Goal: Information Seeking & Learning: Learn about a topic

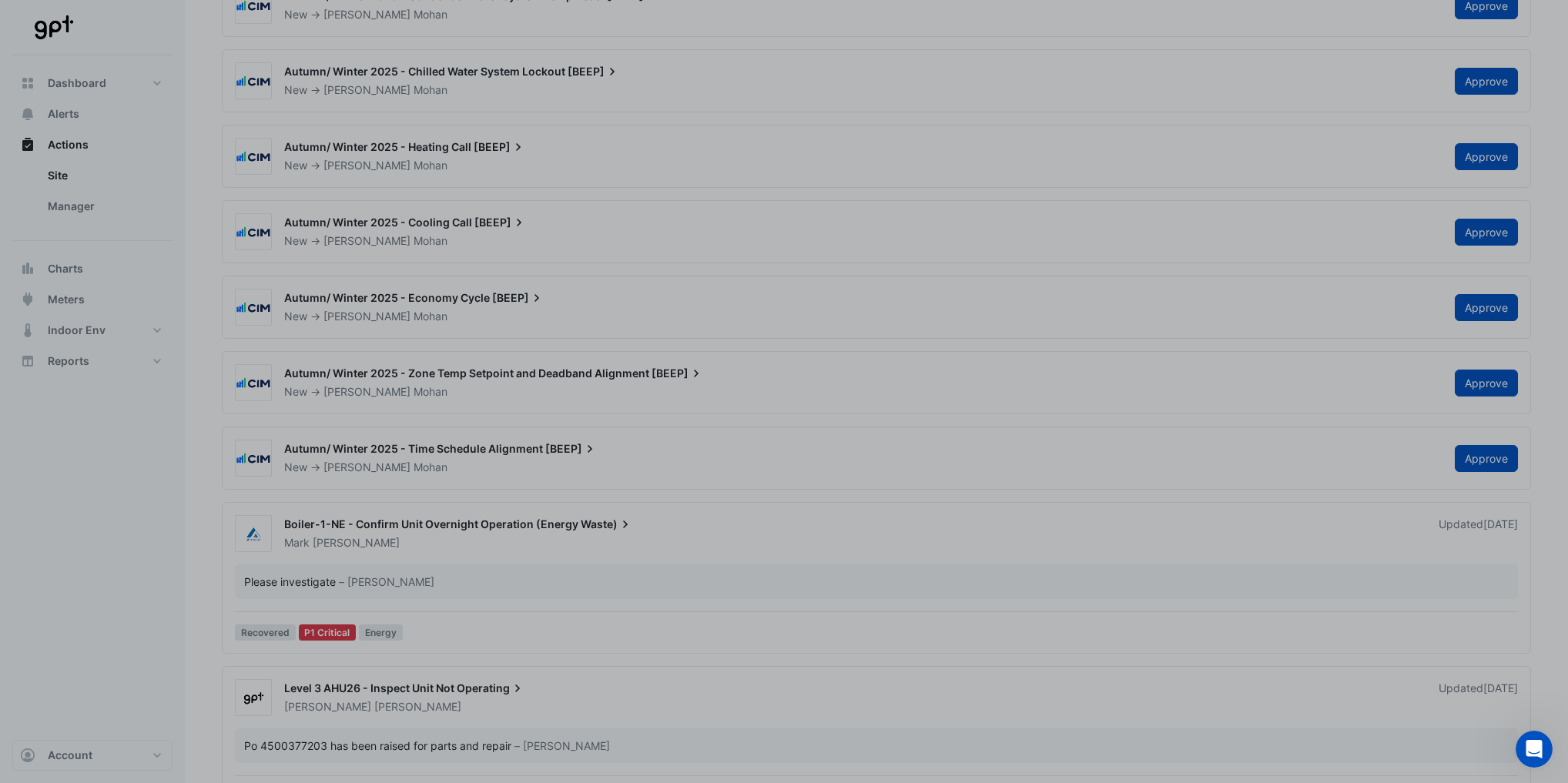
scroll to position [12, 0]
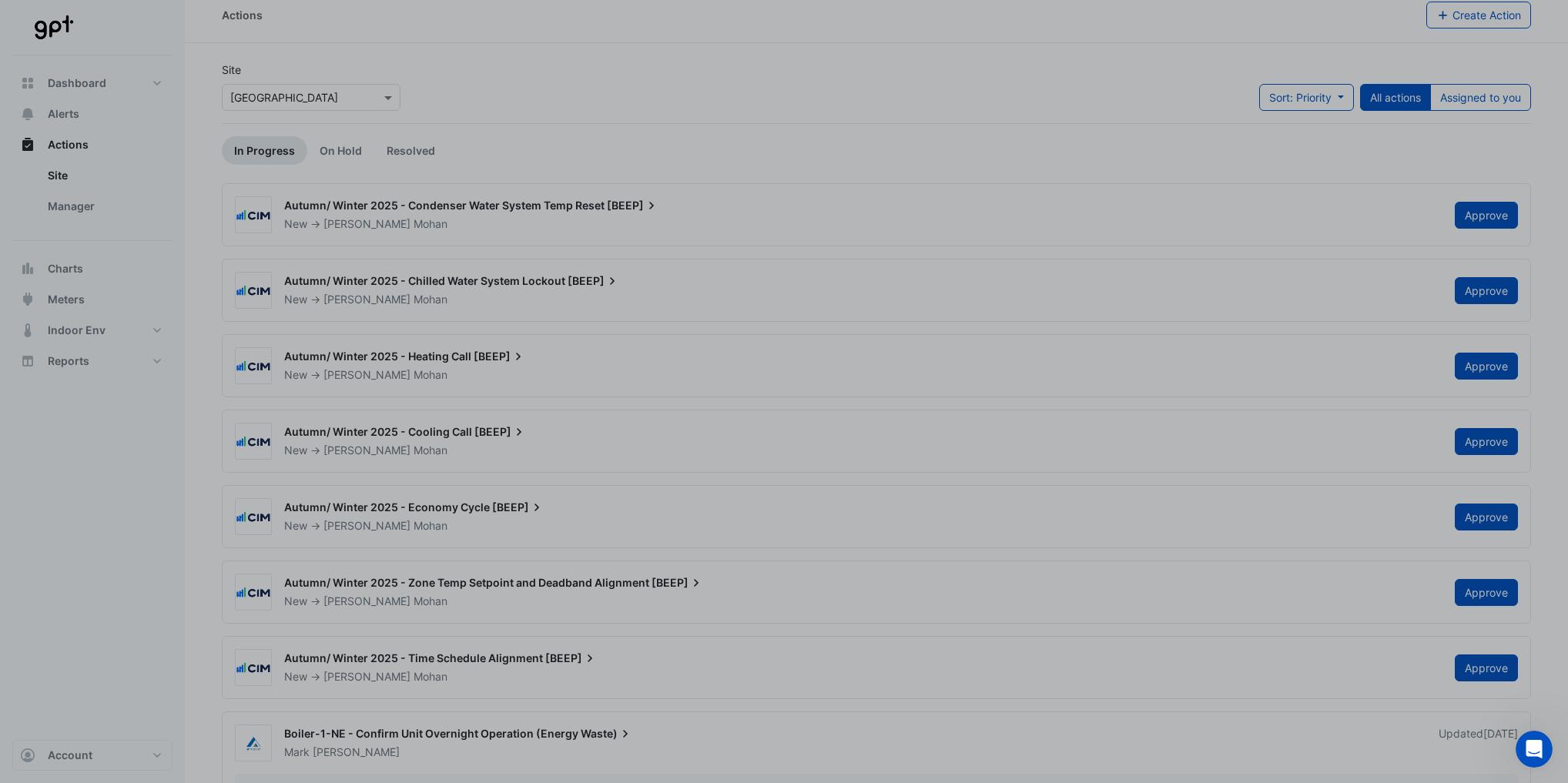
click at [62, 82] on div "Product tour overlay" at bounding box center [784, 391] width 1568 height 783
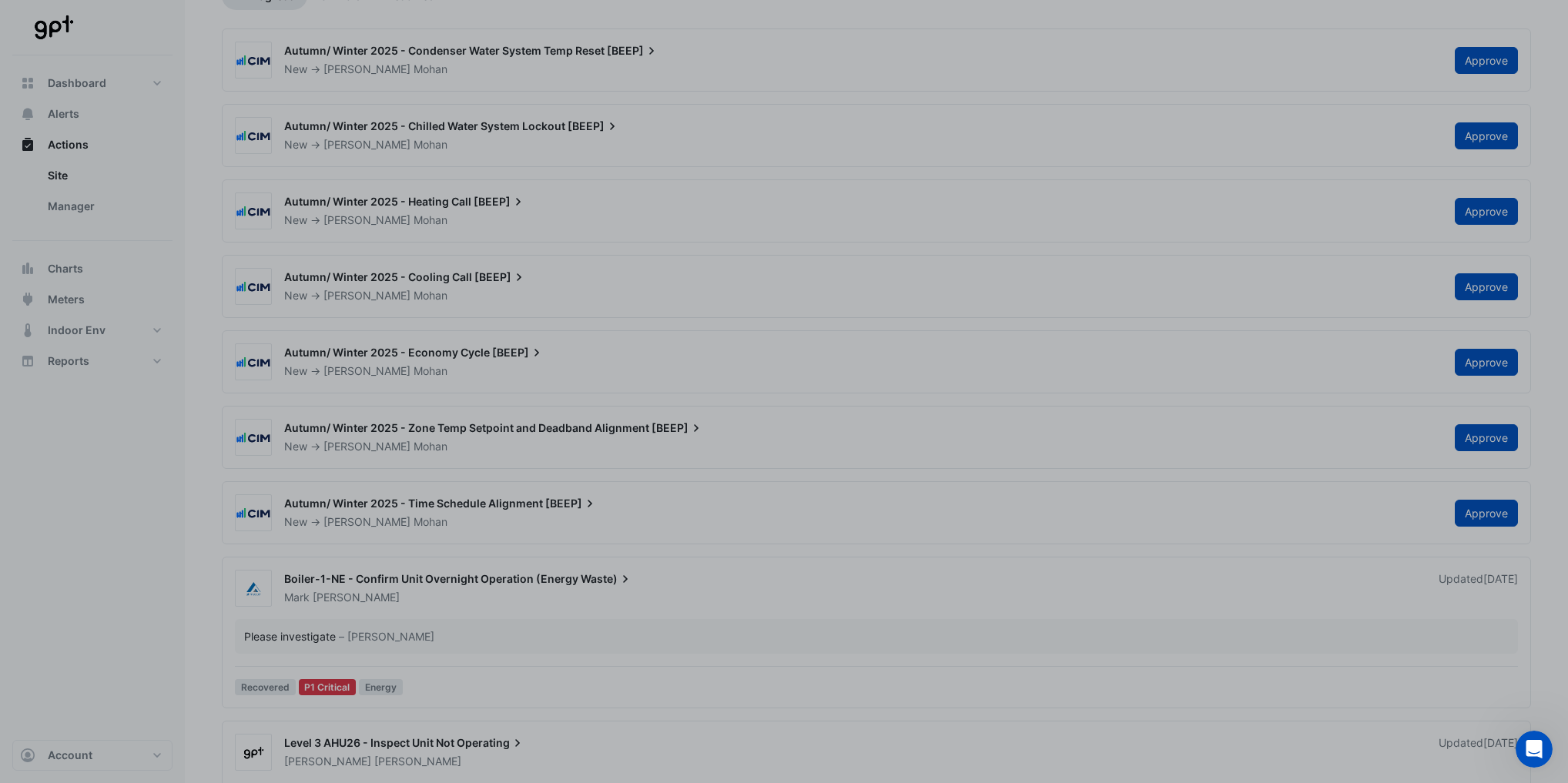
scroll to position [382, 0]
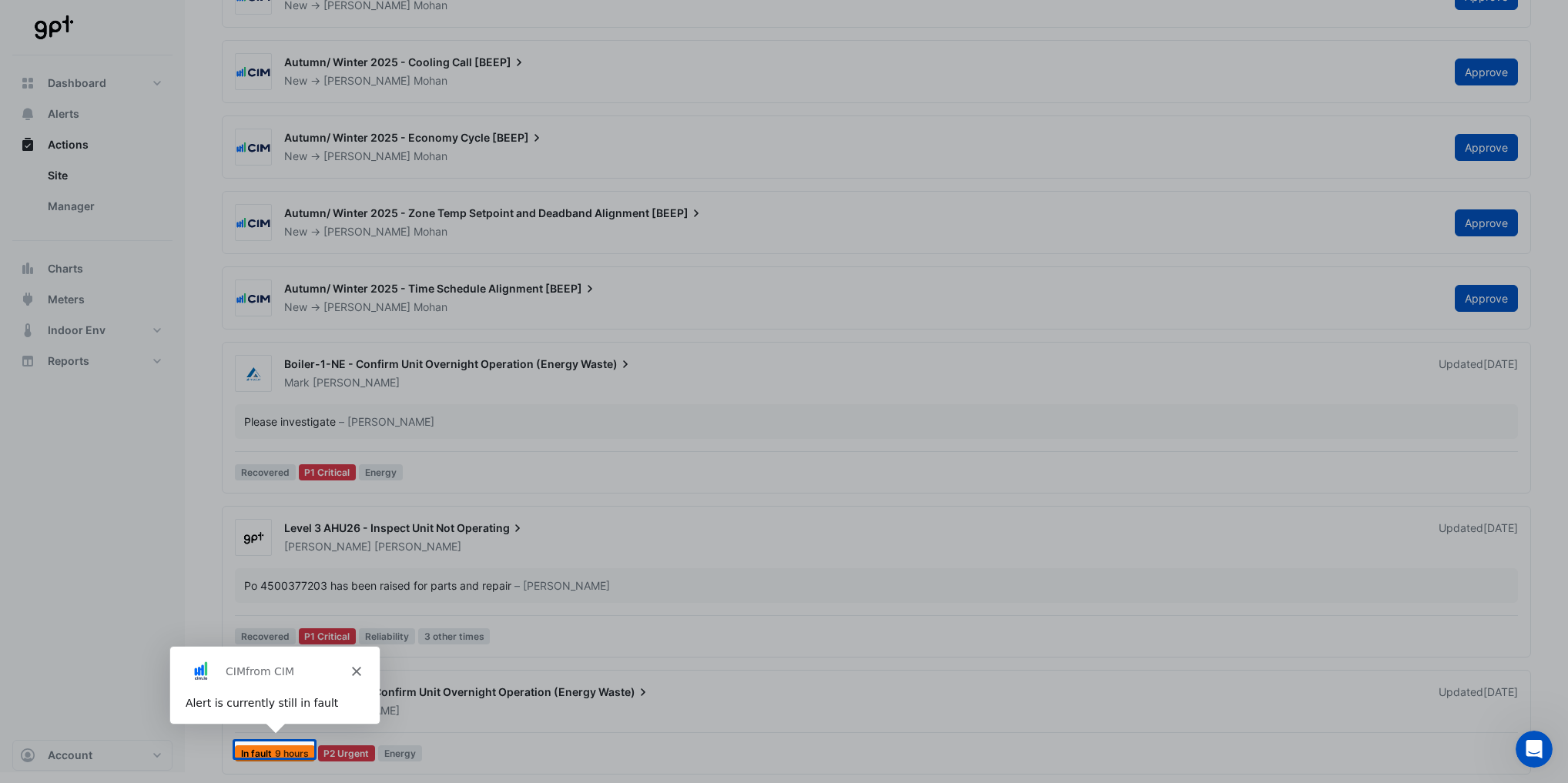
click at [355, 668] on icon "Close" at bounding box center [355, 670] width 9 height 9
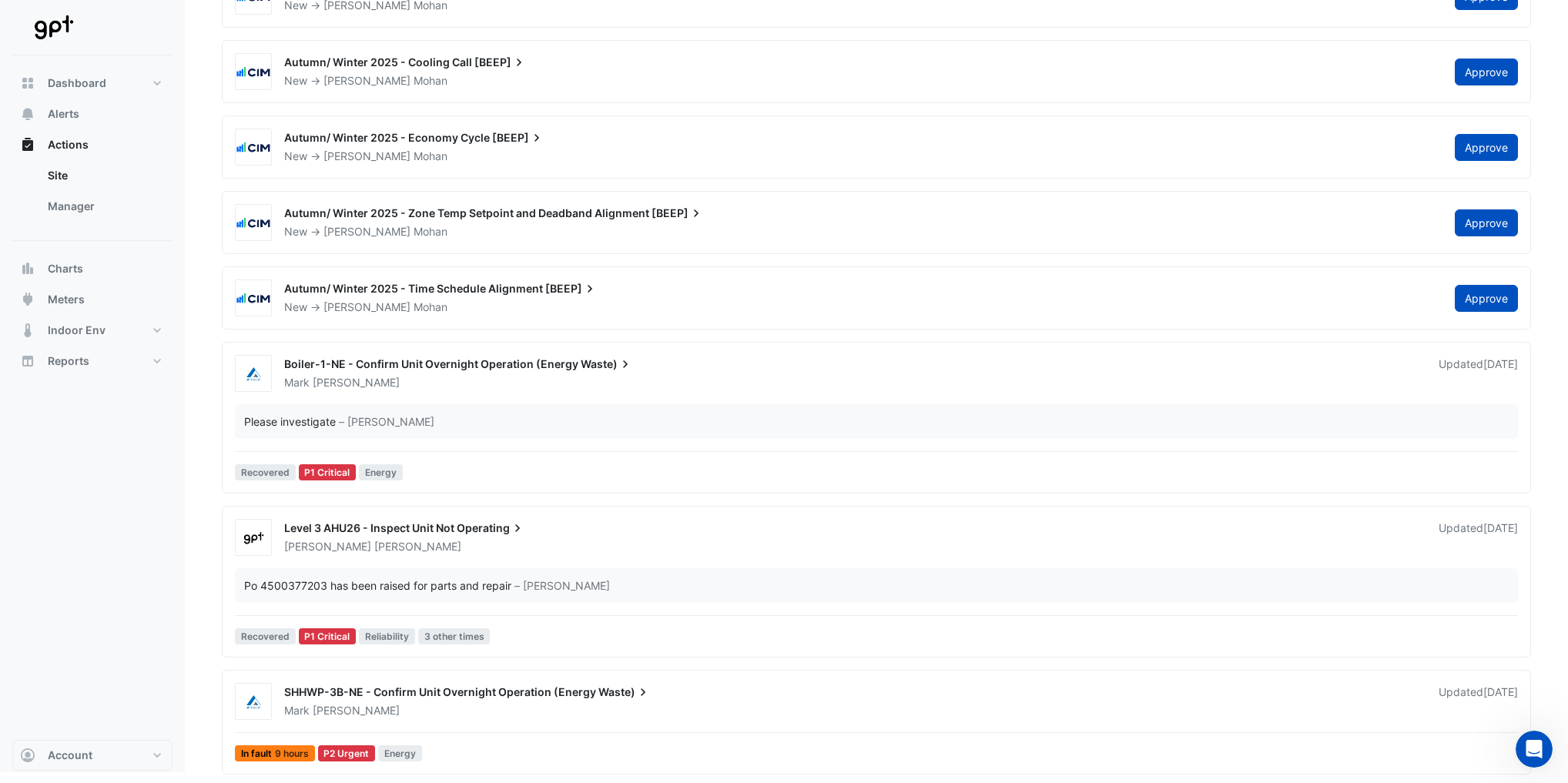
scroll to position [0, 0]
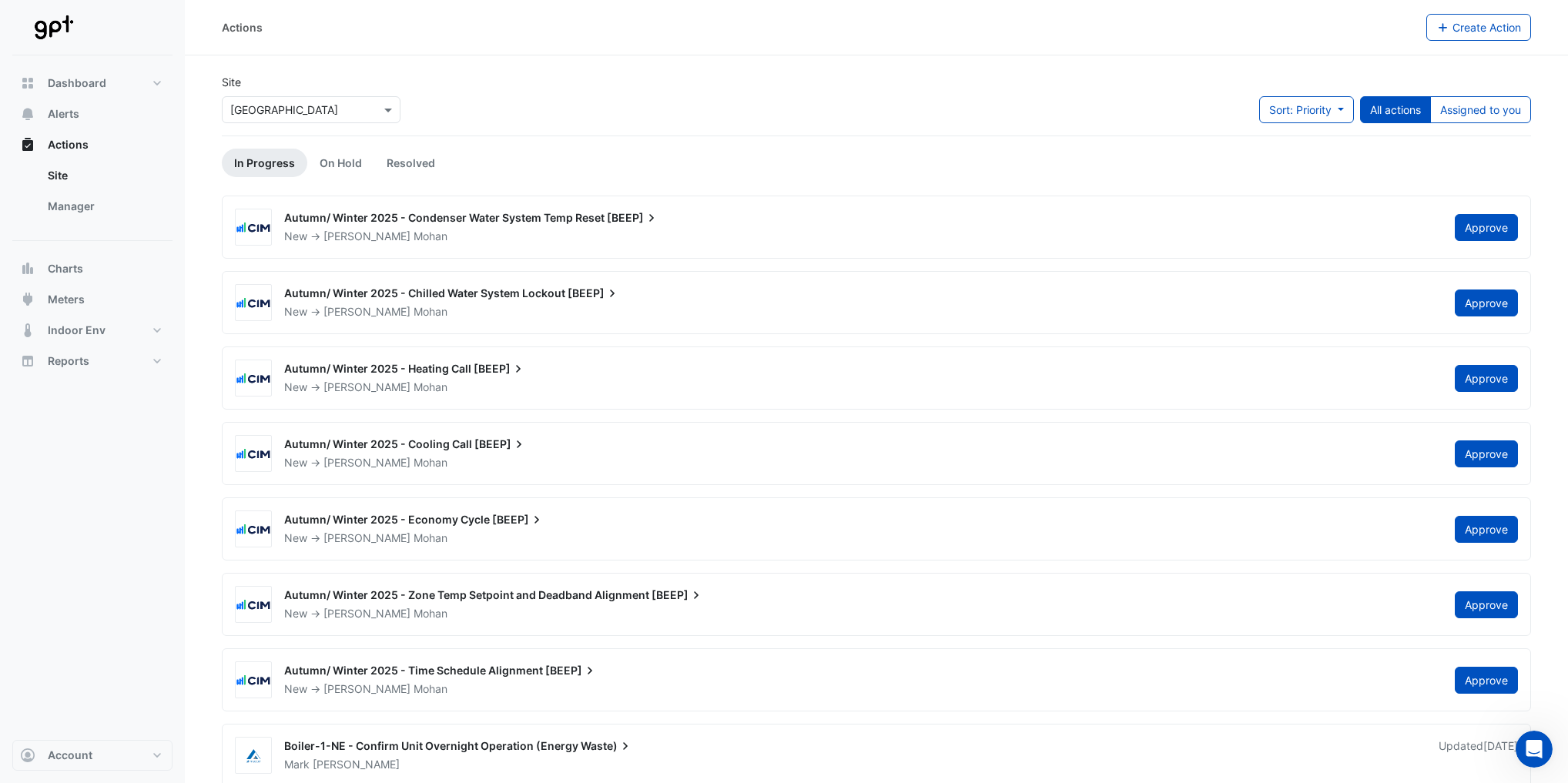
click at [326, 111] on input "text" at bounding box center [295, 110] width 131 height 16
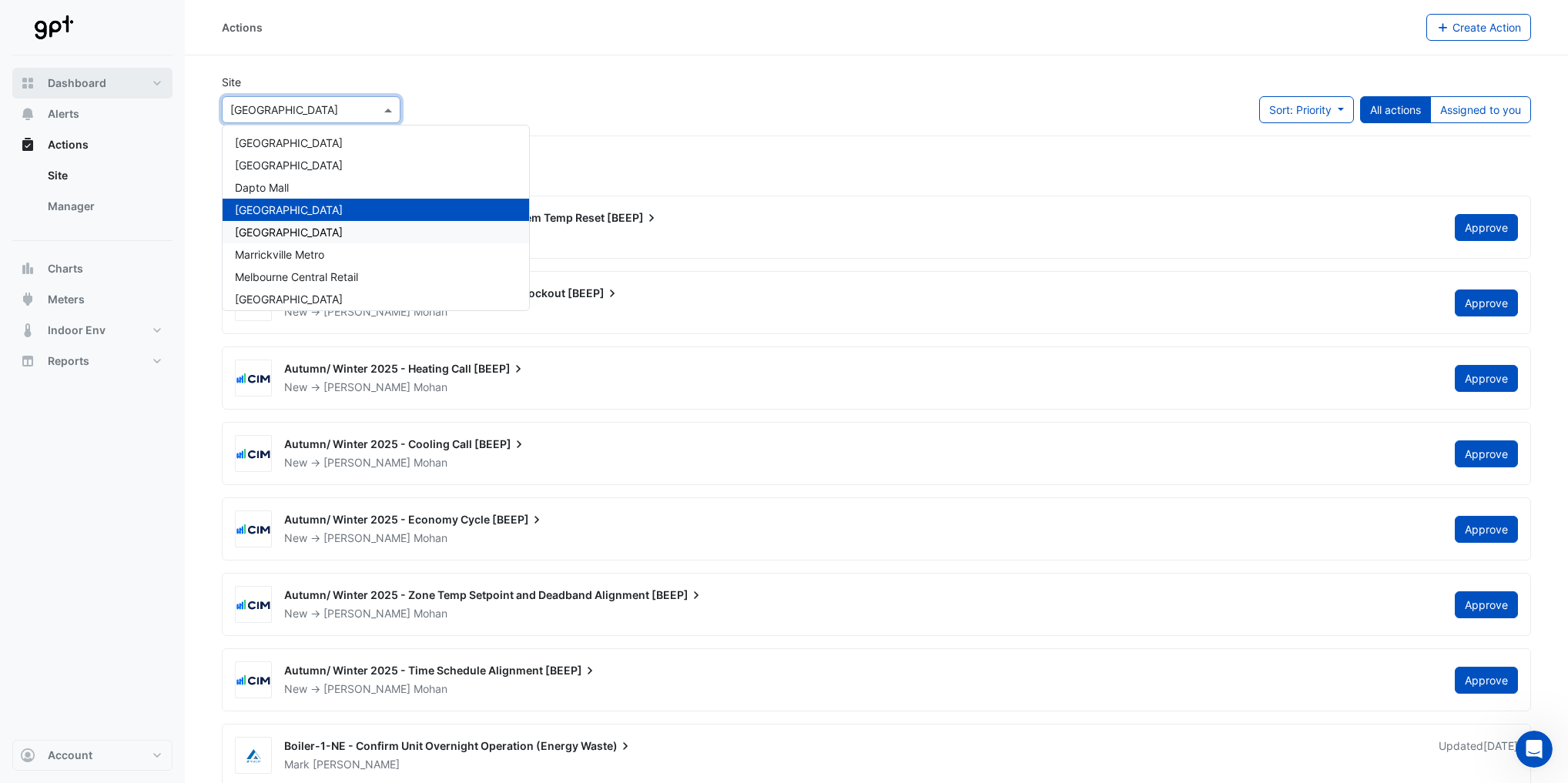
click at [68, 86] on span "Dashboard" at bounding box center [77, 83] width 59 height 15
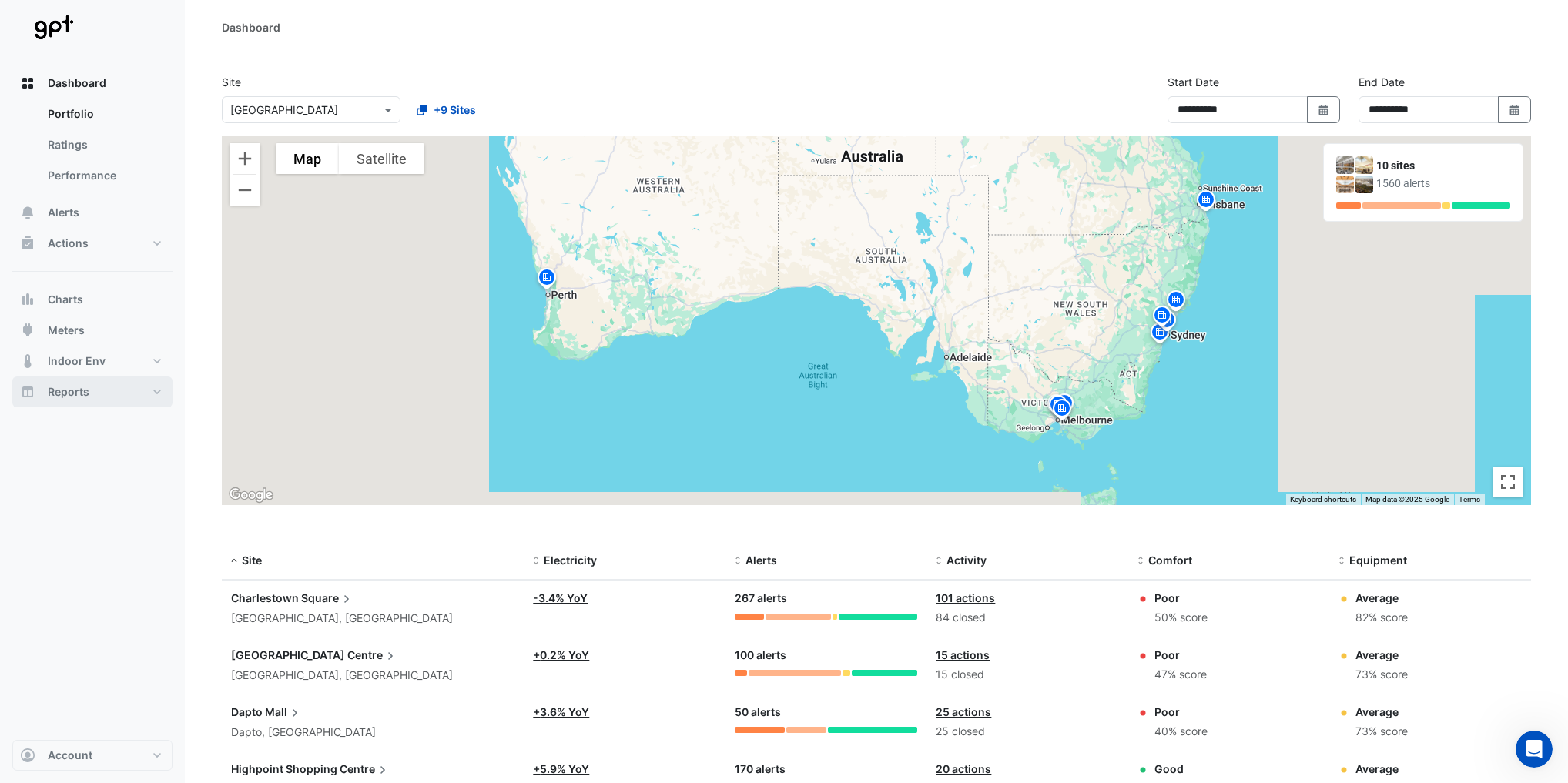
click at [134, 393] on button "Reports" at bounding box center [92, 392] width 160 height 31
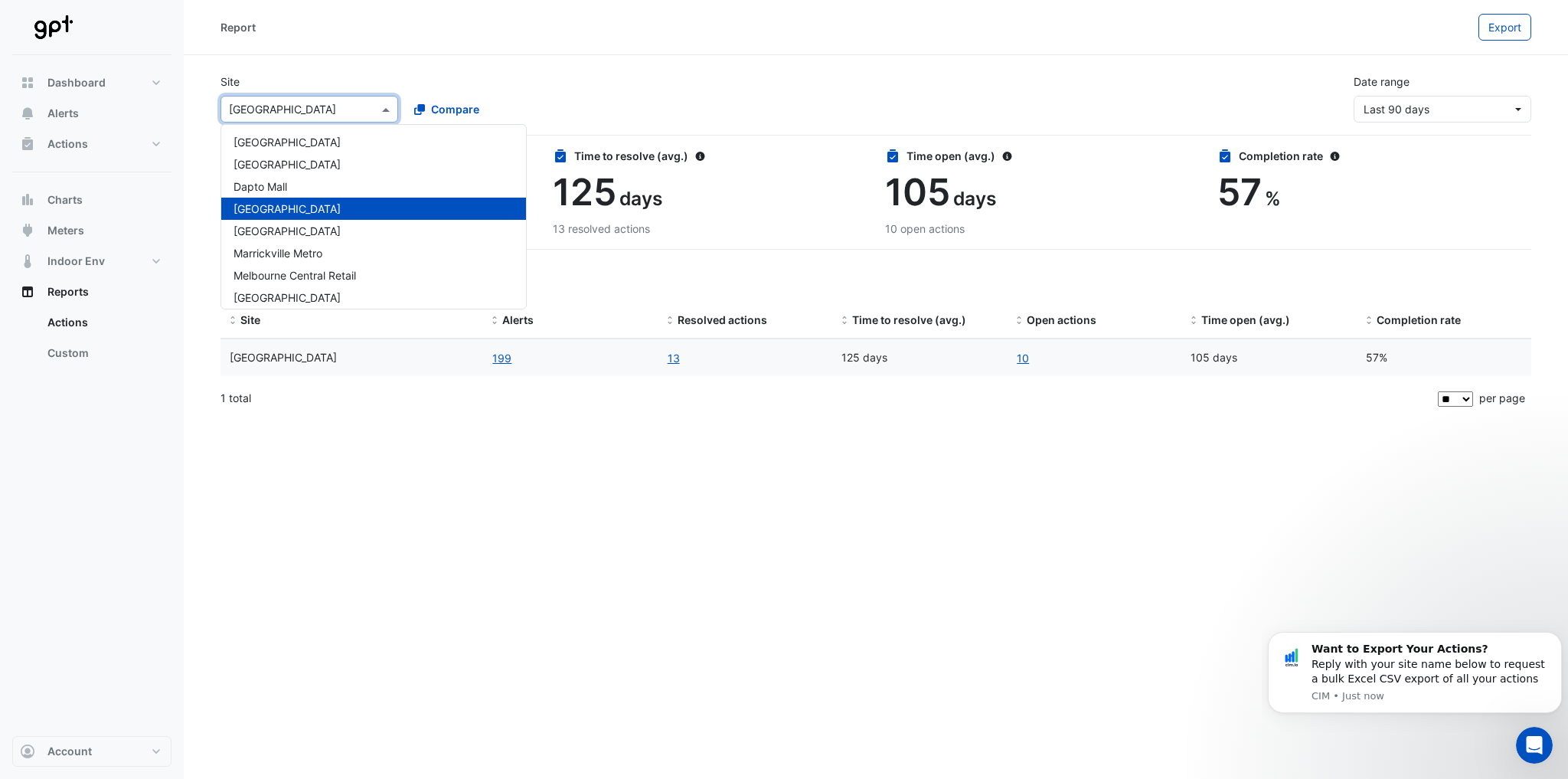
click at [381, 112] on span at bounding box center [388, 109] width 19 height 16
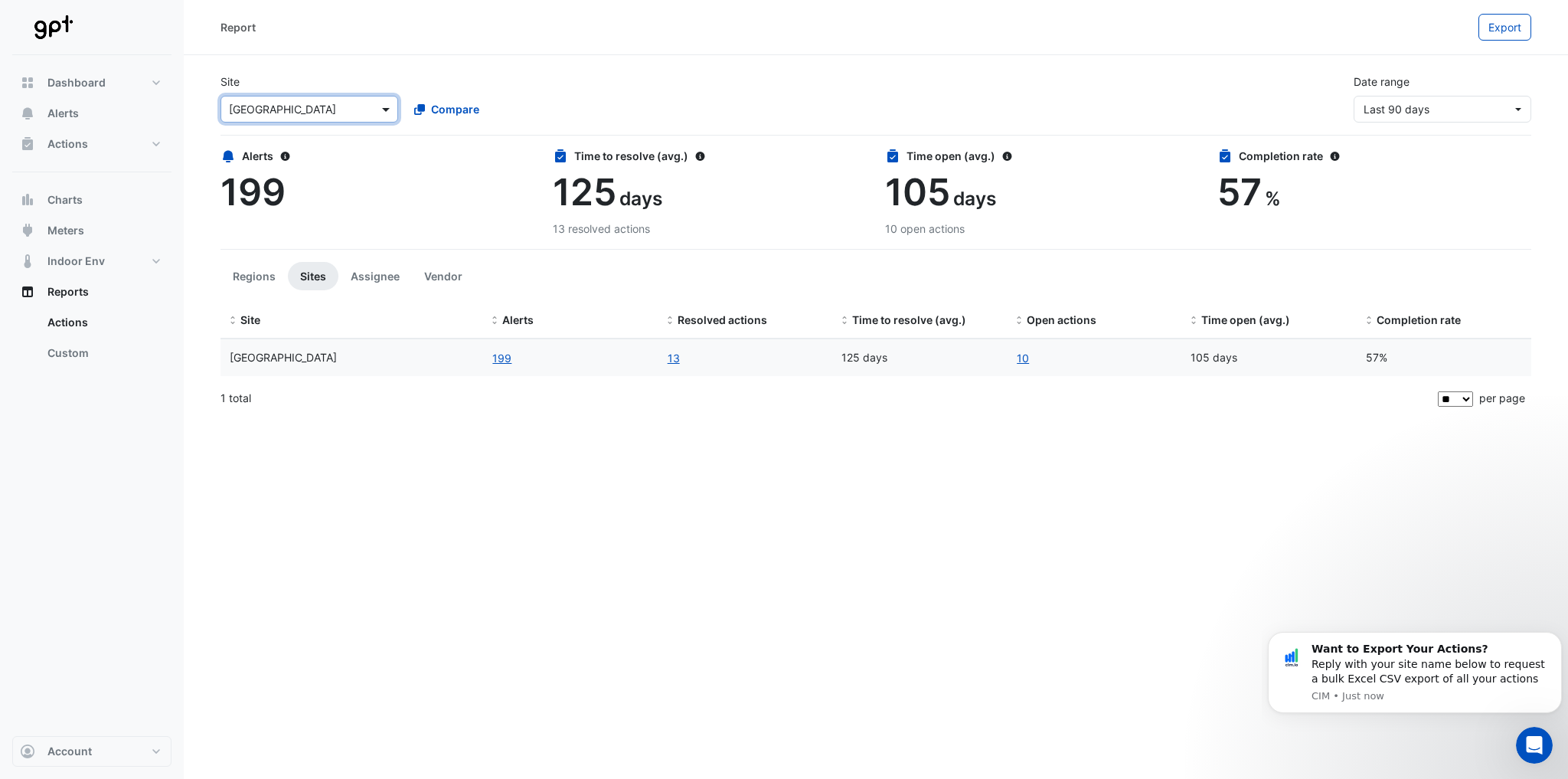
click at [381, 112] on span at bounding box center [388, 109] width 19 height 16
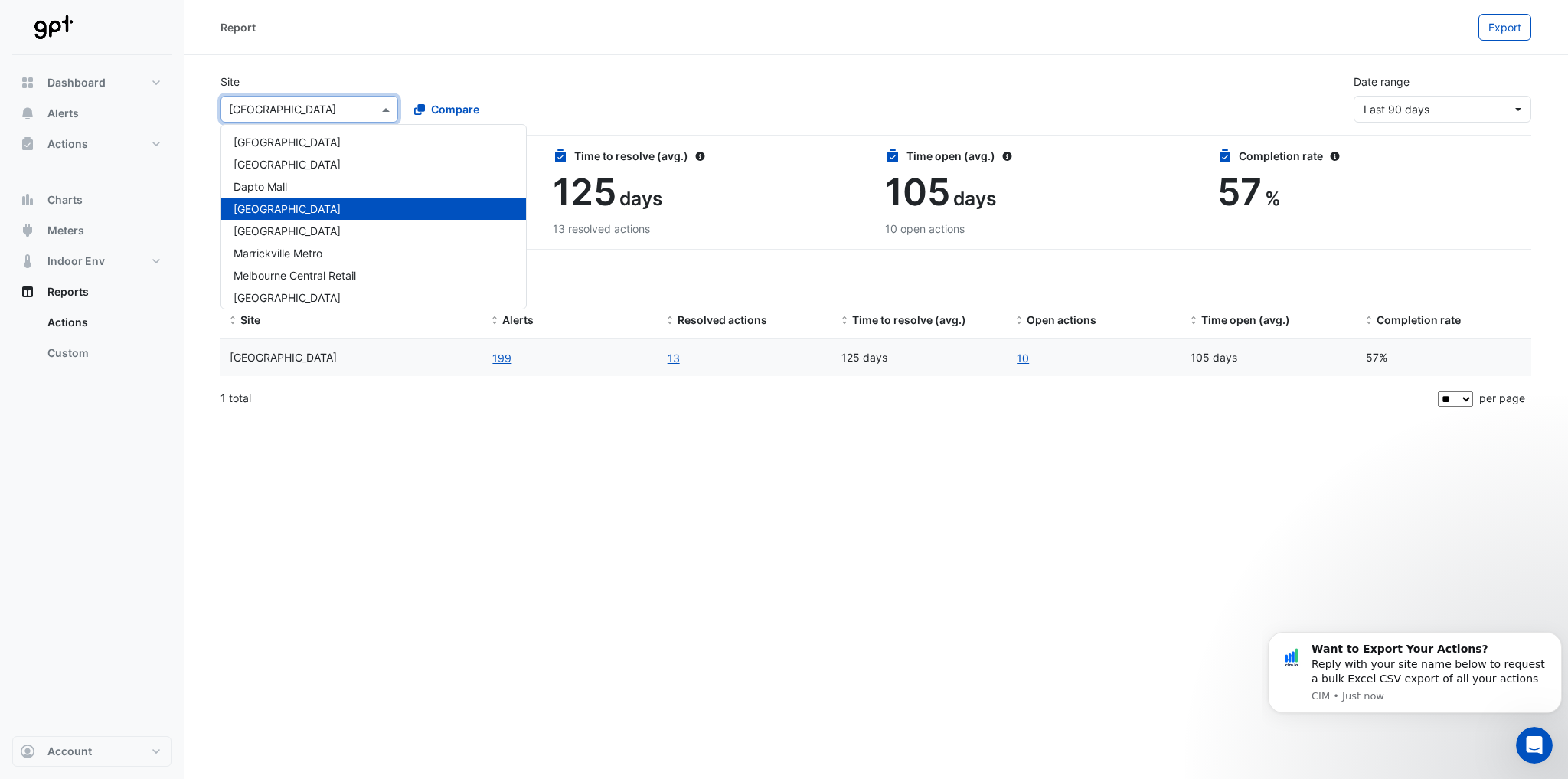
click at [381, 112] on span at bounding box center [388, 109] width 19 height 16
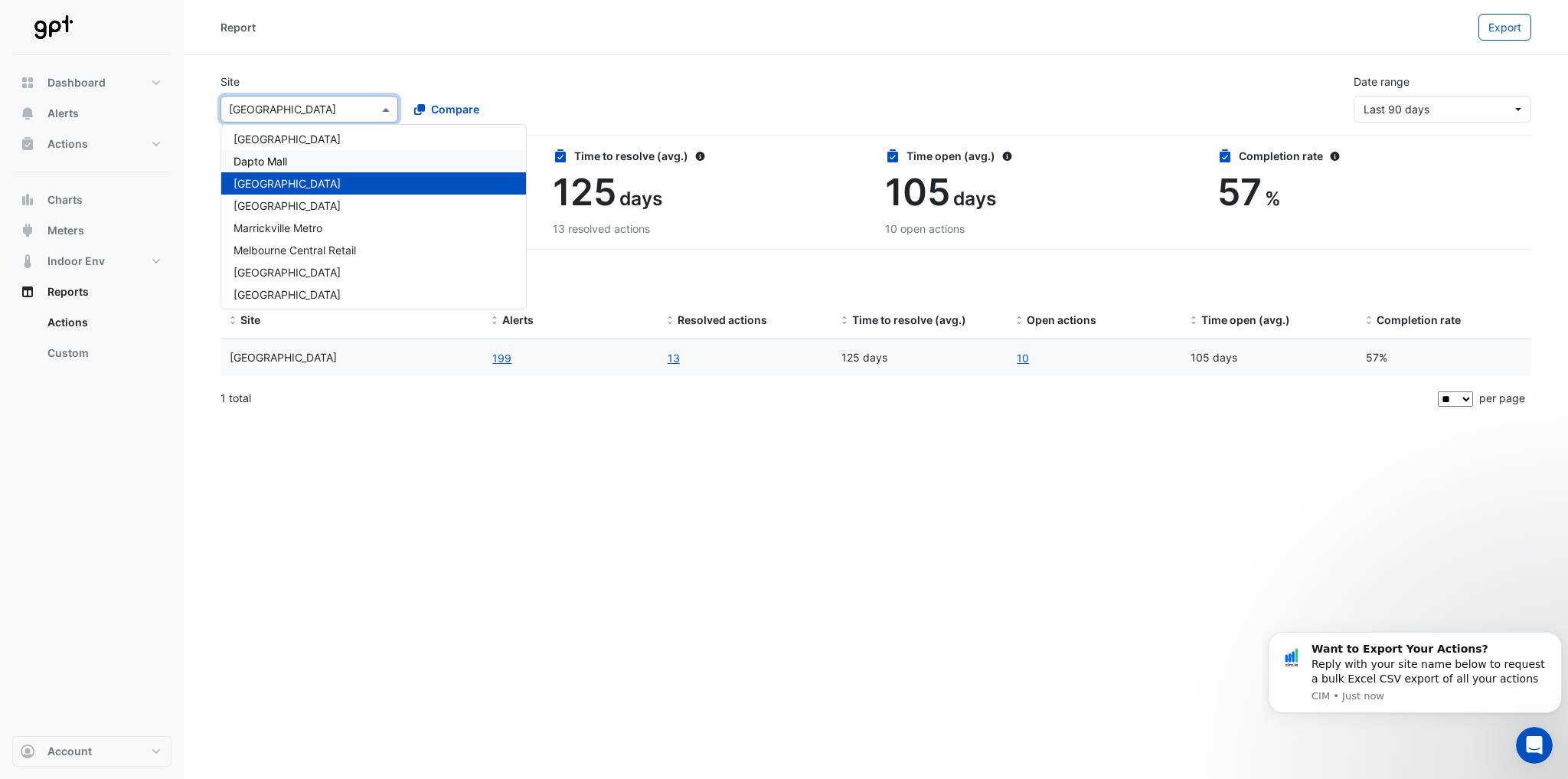
scroll to position [50, 0]
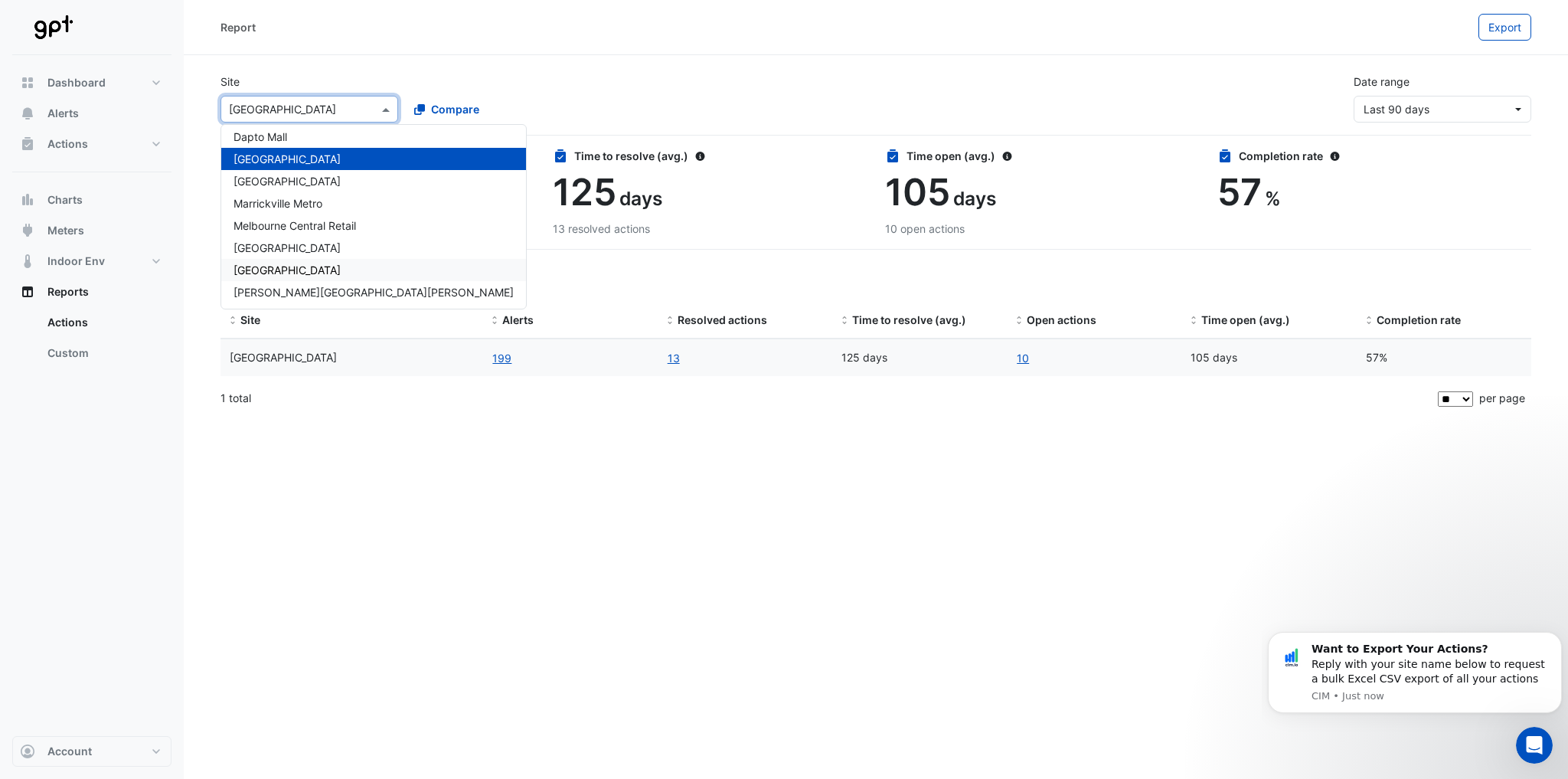
click at [304, 271] on span "[GEOGRAPHIC_DATA]" at bounding box center [286, 270] width 107 height 13
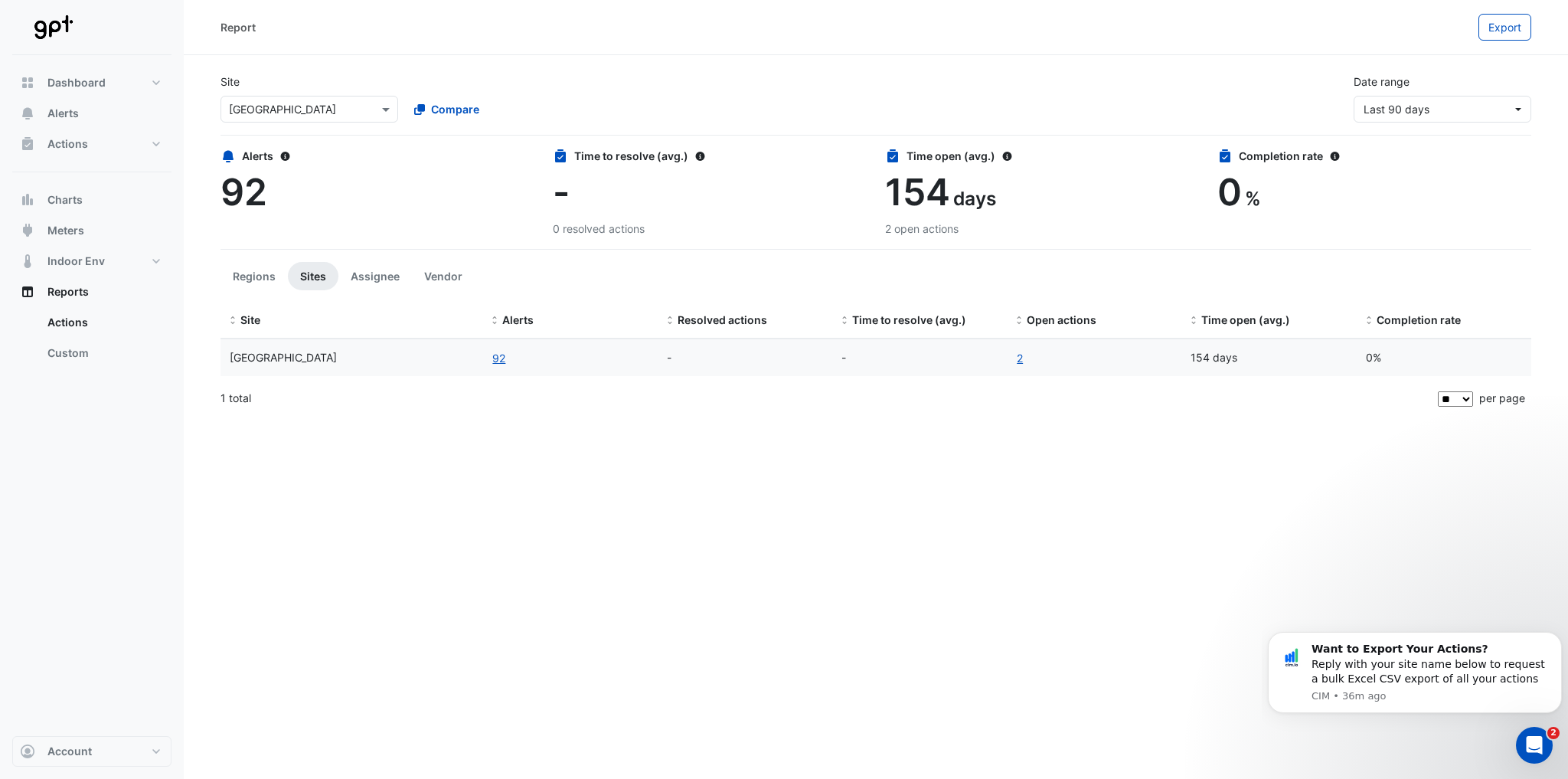
click at [368, 110] on div at bounding box center [308, 110] width 176 height 18
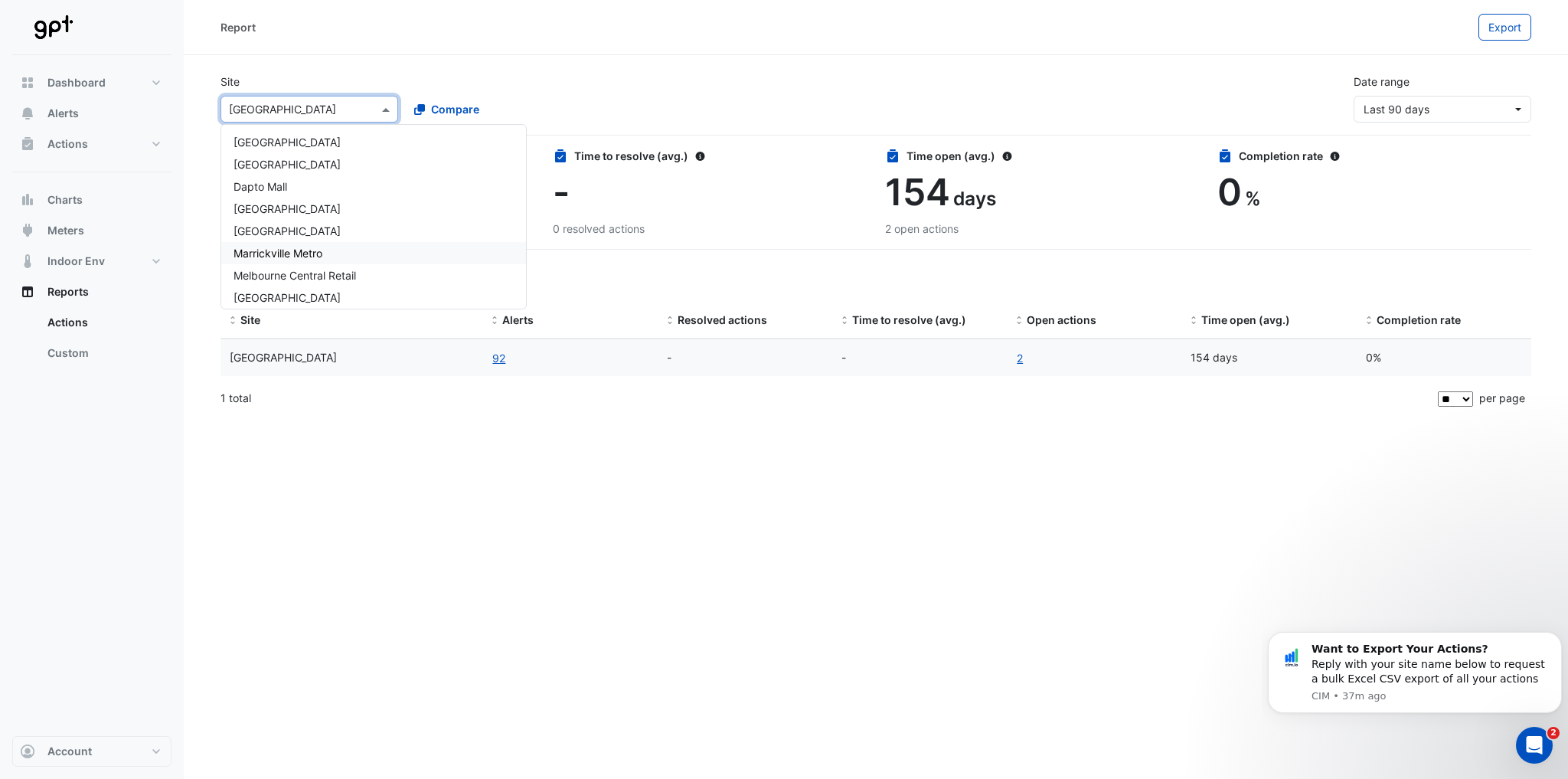
click at [890, 534] on div "Report Export Site Select a Site × [GEOGRAPHIC_DATA] [GEOGRAPHIC_DATA] [GEOGRAP…" at bounding box center [876, 389] width 1385 height 779
